Goal: Navigation & Orientation: Go to known website

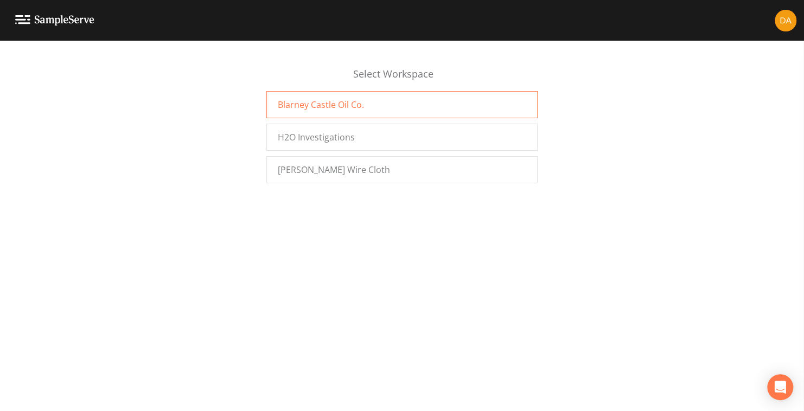
click at [328, 110] on span "Blarney Castle Oil Co." at bounding box center [321, 104] width 86 height 13
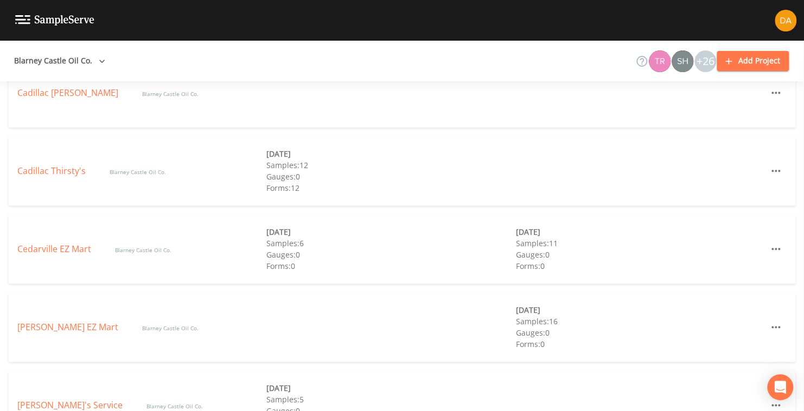
scroll to position [597, 0]
